Goal: Task Accomplishment & Management: Manage account settings

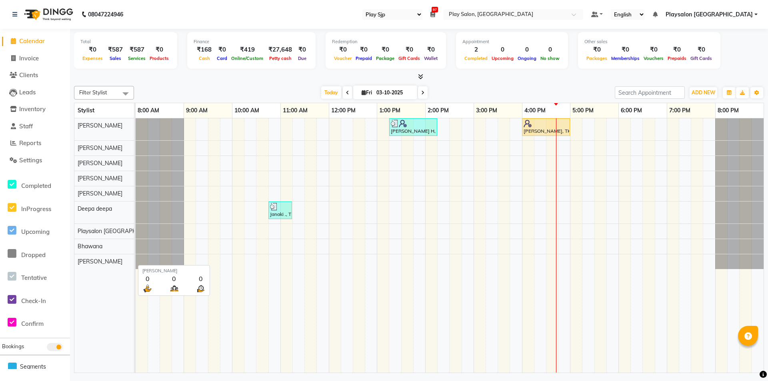
select select "94"
click at [560, 177] on div "[PERSON_NAME] H, TK02, 01:15 PM-02:15 PM, Hair Cut Men stylist [PERSON_NAME], T…" at bounding box center [450, 245] width 628 height 254
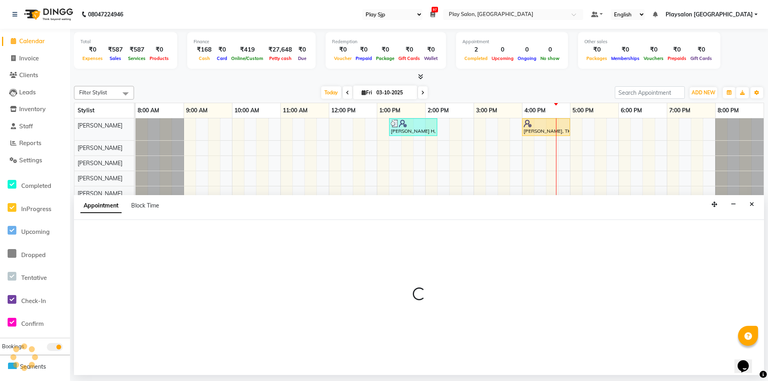
select select "80386"
select select "1005"
select select "tentative"
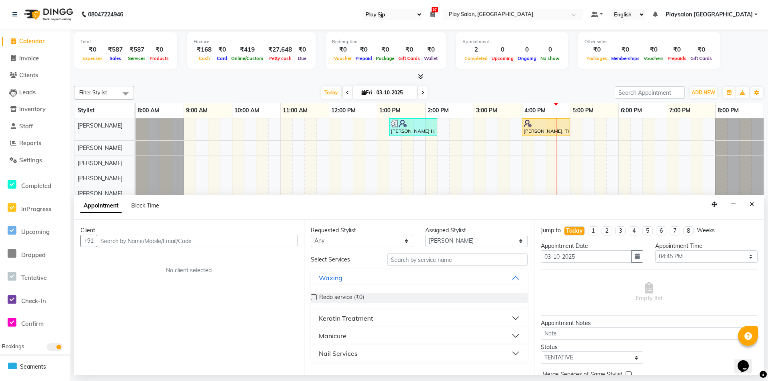
click at [218, 238] on input "text" at bounding box center [197, 241] width 201 height 12
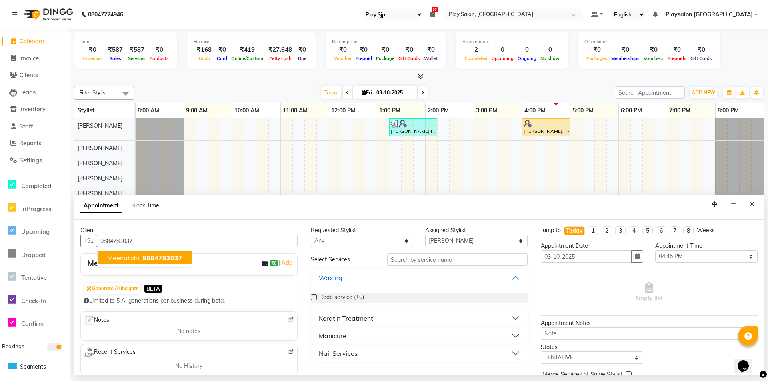
click at [158, 256] on span "9884783037" at bounding box center [162, 258] width 40 height 8
type input "9884783037"
click at [478, 262] on input "text" at bounding box center [457, 260] width 140 height 12
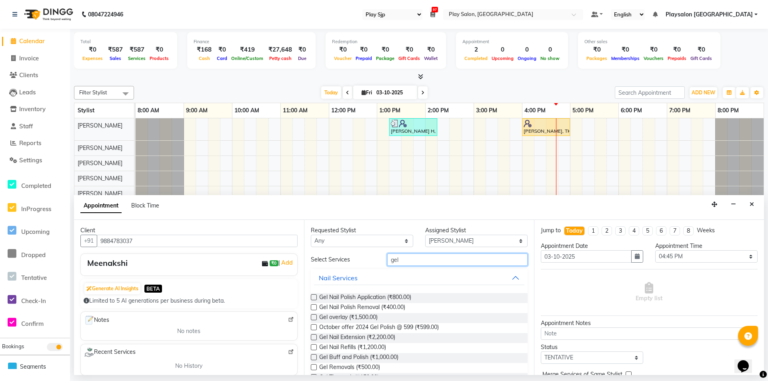
type input "gel"
click at [312, 309] on label at bounding box center [314, 307] width 6 height 6
click at [312, 309] on input "checkbox" at bounding box center [313, 308] width 5 height 5
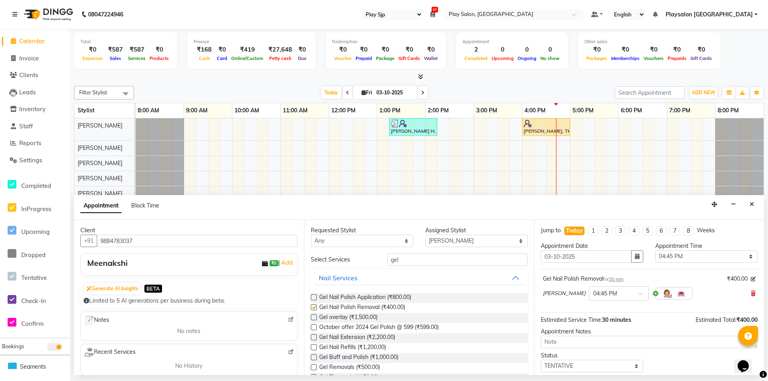
checkbox input "false"
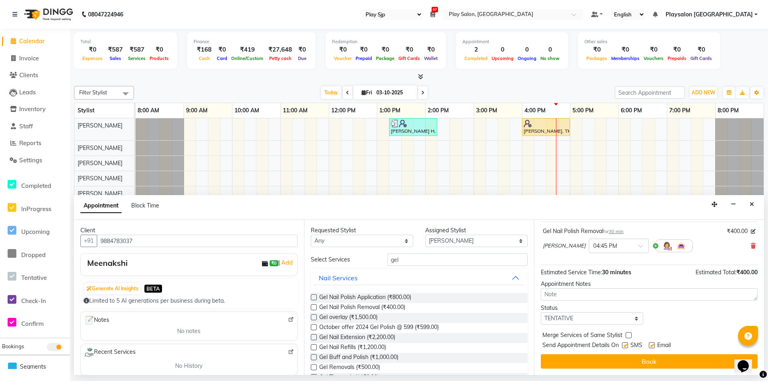
click at [652, 346] on label at bounding box center [652, 346] width 6 height 6
click at [652, 346] on input "checkbox" at bounding box center [651, 346] width 5 height 5
checkbox input "false"
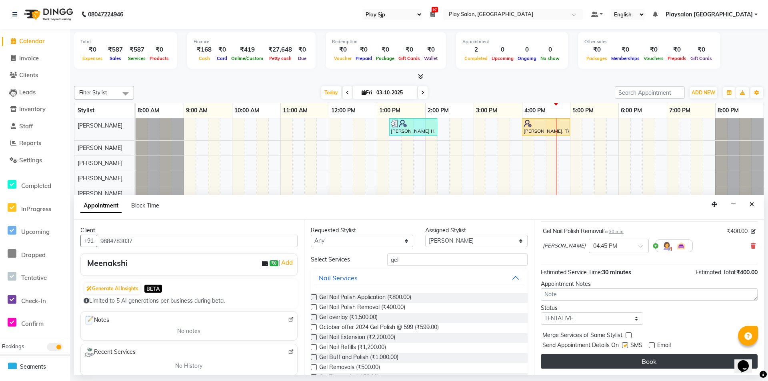
click at [655, 364] on button "Book" at bounding box center [649, 362] width 217 height 14
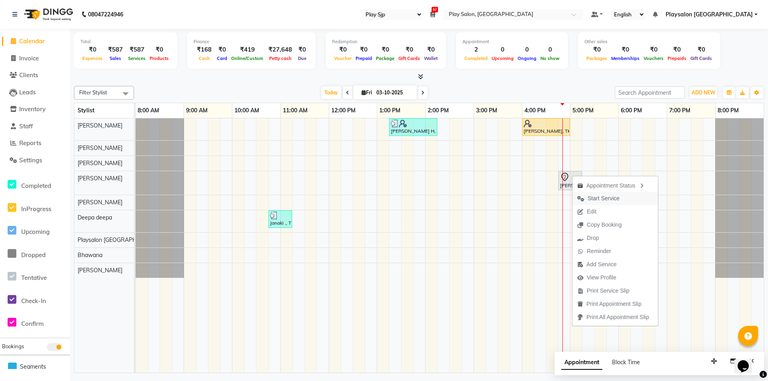
click at [607, 200] on span "Start Service" at bounding box center [604, 198] width 32 height 8
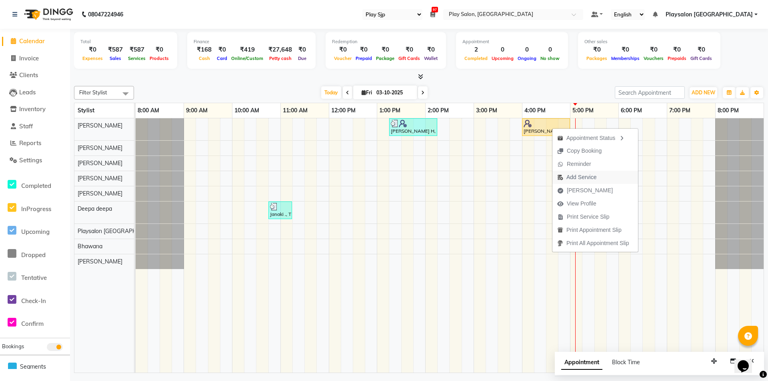
click at [588, 178] on span "Add Service" at bounding box center [582, 177] width 30 height 8
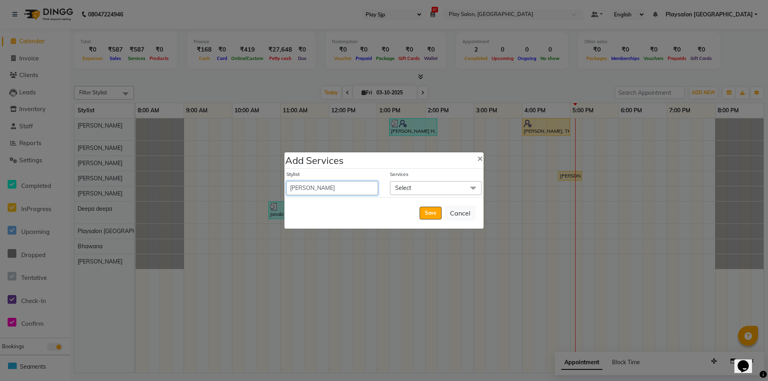
click at [341, 187] on select "Admin [PERSON_NAME] Lun Deepa [PERSON_NAME] Yimkhiung [PERSON_NAME] Murali K V …" at bounding box center [332, 188] width 92 height 14
click at [339, 186] on select "Admin [PERSON_NAME] Lun Deepa [PERSON_NAME] Yimkhiung [PERSON_NAME] Murali K V …" at bounding box center [332, 188] width 92 height 14
click at [349, 186] on select "Admin [PERSON_NAME] Lun Deepa [PERSON_NAME] Yimkhiung [PERSON_NAME] Murali K V …" at bounding box center [332, 188] width 92 height 14
select select "80384"
click at [286, 181] on select "Admin [PERSON_NAME] Lun Deepa [PERSON_NAME] Yimkhiung [PERSON_NAME] Murali K V …" at bounding box center [332, 188] width 92 height 14
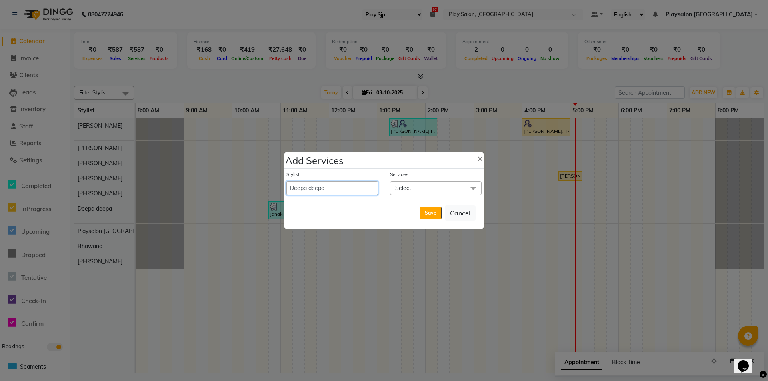
select select "1020"
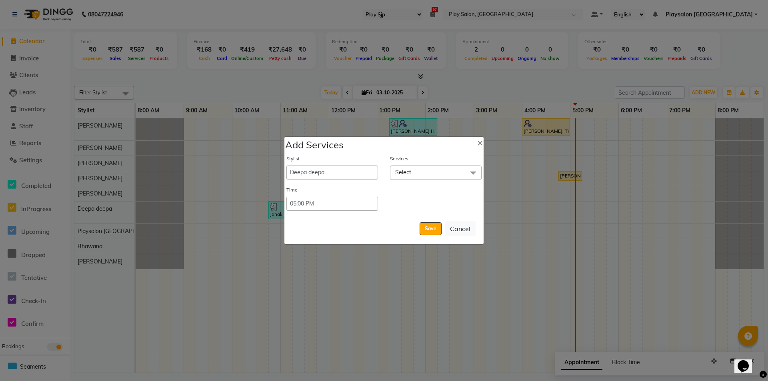
click at [414, 172] on span "Select" at bounding box center [436, 173] width 92 height 14
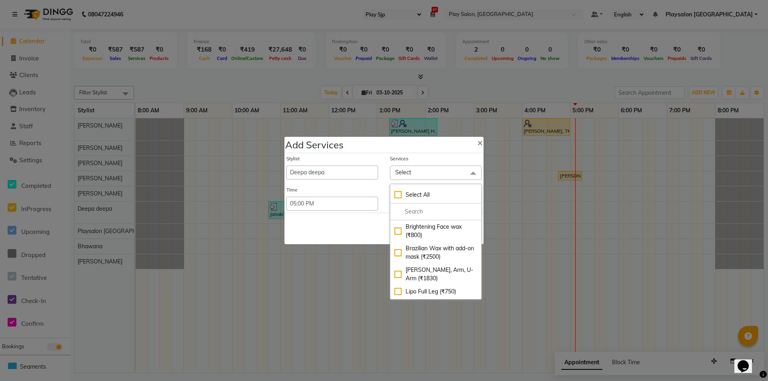
click at [414, 171] on span "Select" at bounding box center [436, 173] width 92 height 14
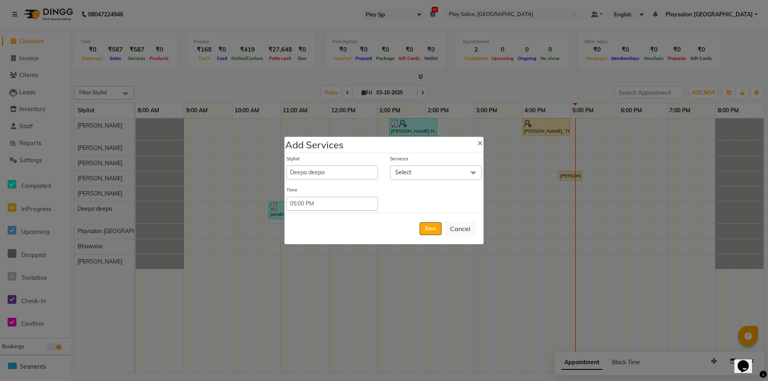
click at [414, 171] on span "Select" at bounding box center [436, 173] width 92 height 14
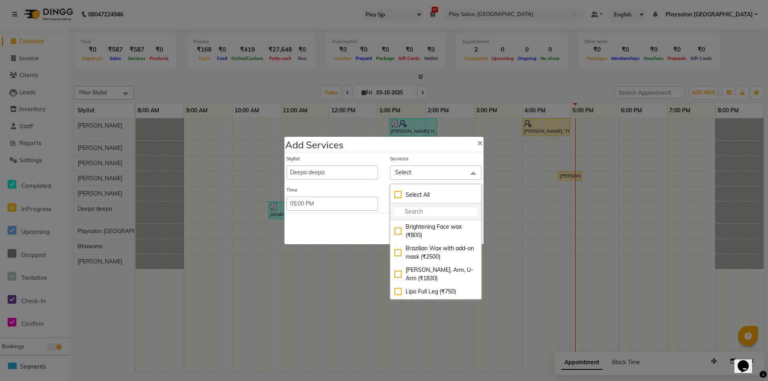
click at [418, 215] on input "multiselect-search" at bounding box center [436, 212] width 83 height 8
type input "thre"
click at [395, 227] on div "Threading-Eye Brow Shaping (₹60)" at bounding box center [436, 231] width 83 height 17
checkbox input "true"
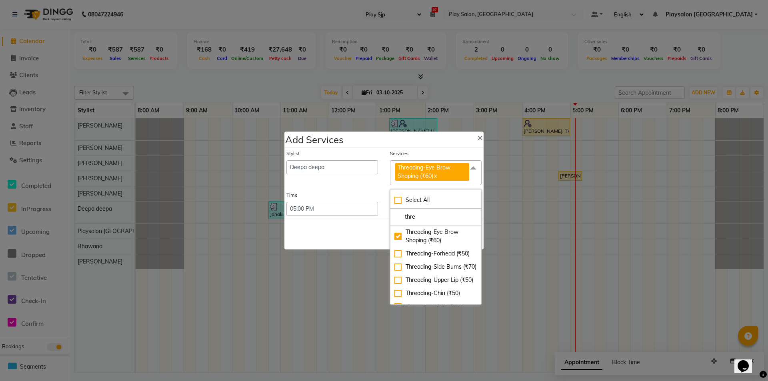
click at [347, 228] on div "Save Cancel" at bounding box center [383, 234] width 199 height 32
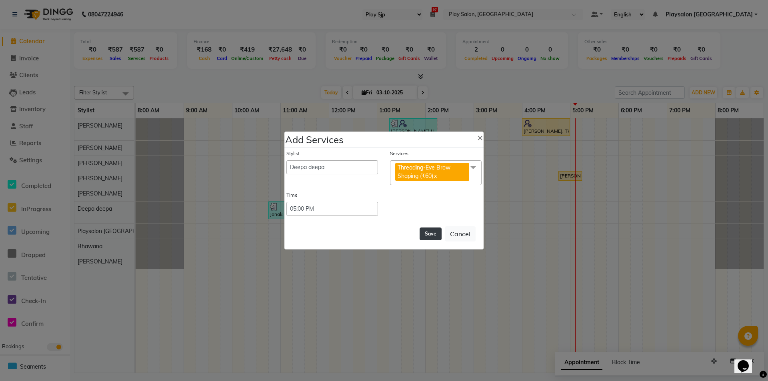
click at [427, 231] on button "Save" at bounding box center [431, 234] width 22 height 13
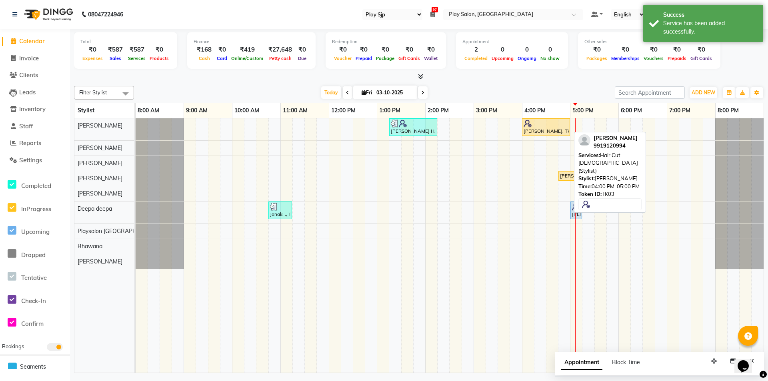
click at [540, 126] on div at bounding box center [546, 124] width 45 height 8
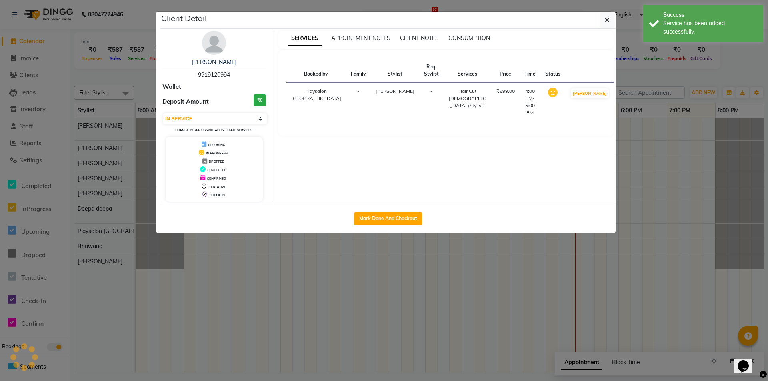
select select "select"
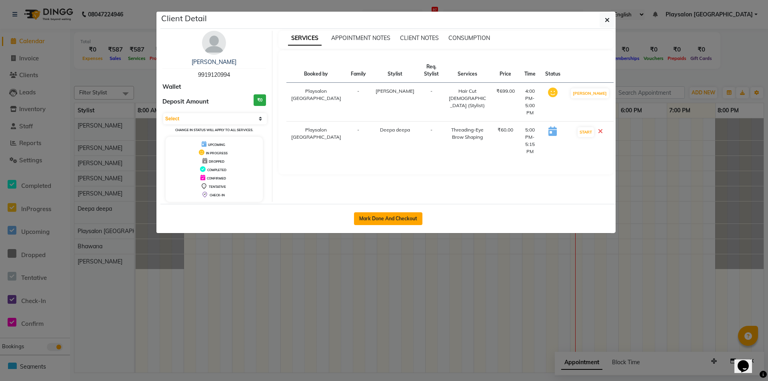
click at [399, 216] on button "Mark Done And Checkout" at bounding box center [388, 218] width 68 height 13
select select "service"
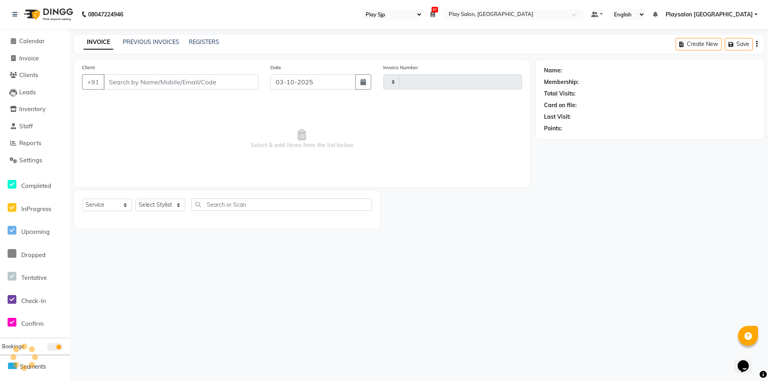
type input "0827"
select select "8308"
select select "product"
select select "80387"
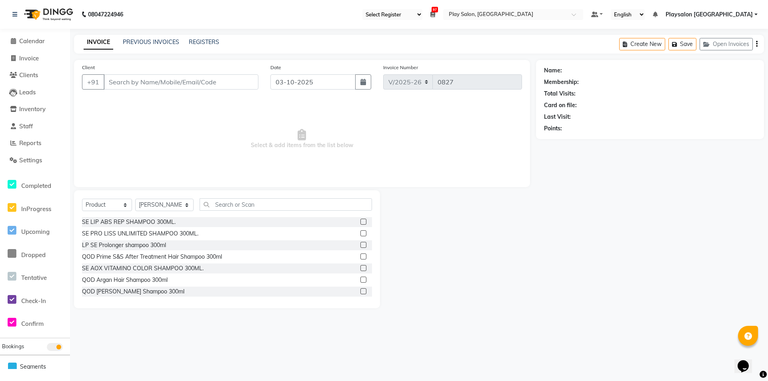
type input "9919120994"
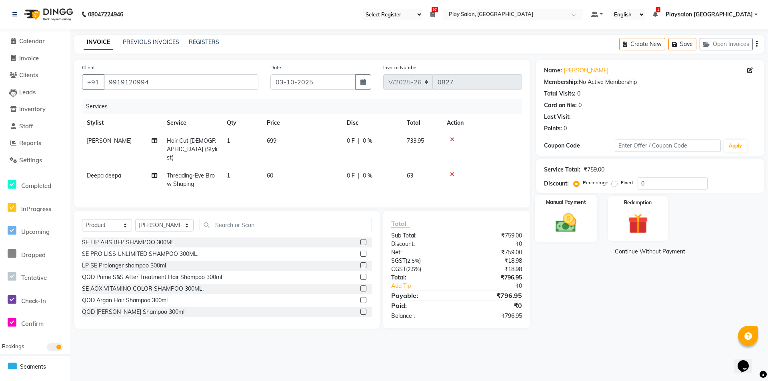
click at [567, 234] on img at bounding box center [566, 223] width 34 height 24
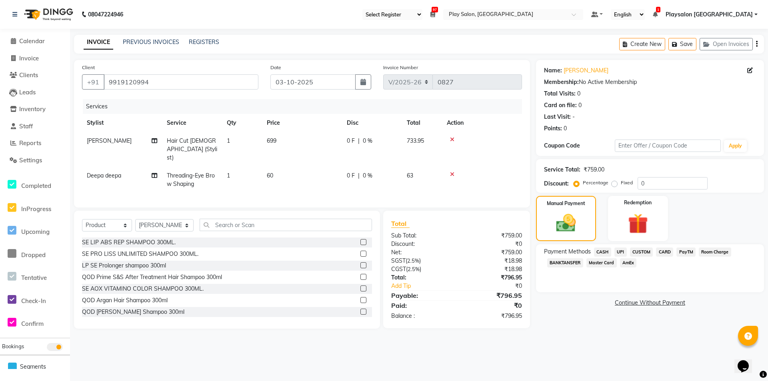
click at [617, 251] on span "UPI" at bounding box center [621, 252] width 12 height 9
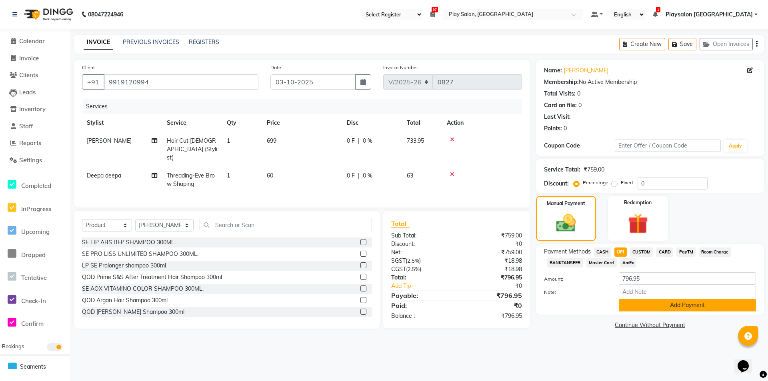
click at [641, 302] on button "Add Payment" at bounding box center [687, 305] width 137 height 12
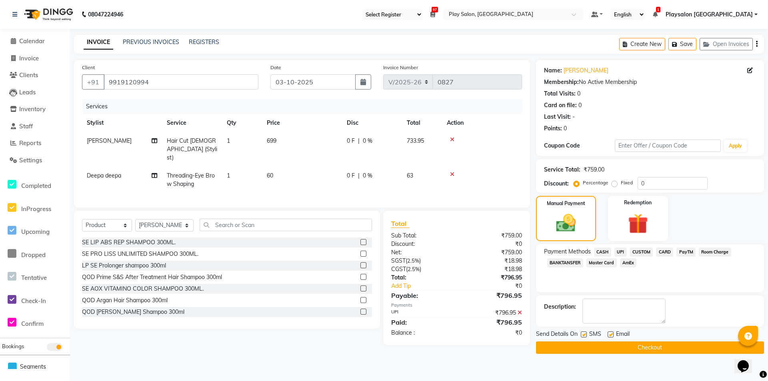
click at [582, 335] on label at bounding box center [584, 335] width 6 height 6
click at [582, 335] on input "checkbox" at bounding box center [583, 335] width 5 height 5
checkbox input "false"
click at [612, 333] on label at bounding box center [611, 335] width 6 height 6
click at [612, 333] on input "checkbox" at bounding box center [610, 335] width 5 height 5
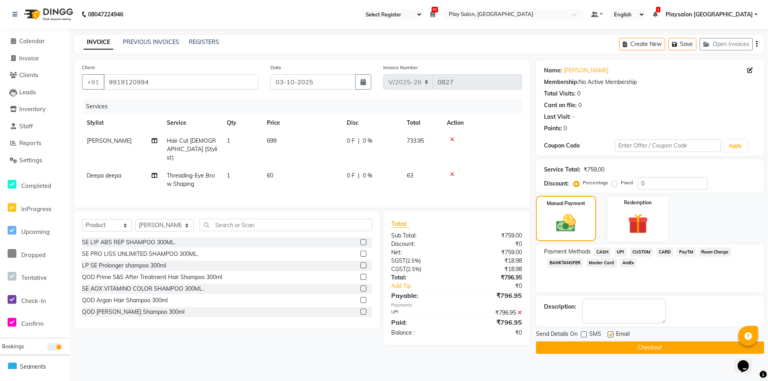
checkbox input "false"
click at [607, 347] on button "Checkout" at bounding box center [650, 348] width 228 height 12
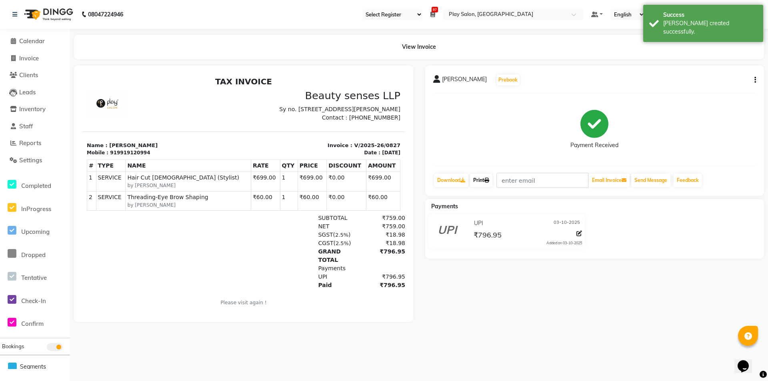
click at [482, 181] on link "Print" at bounding box center [481, 181] width 22 height 14
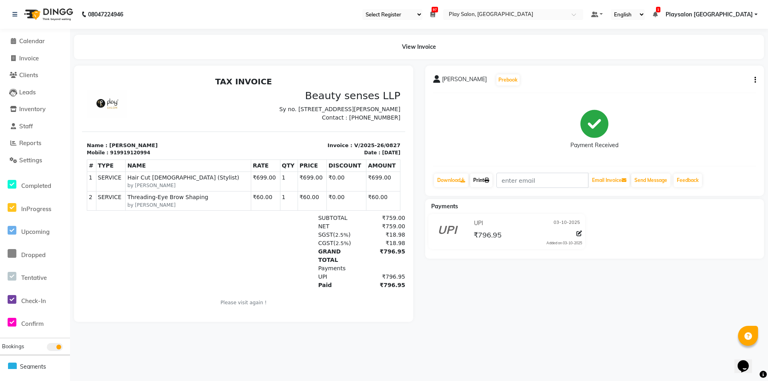
click at [487, 178] on icon at bounding box center [487, 180] width 5 height 5
